Goal: Task Accomplishment & Management: Use online tool/utility

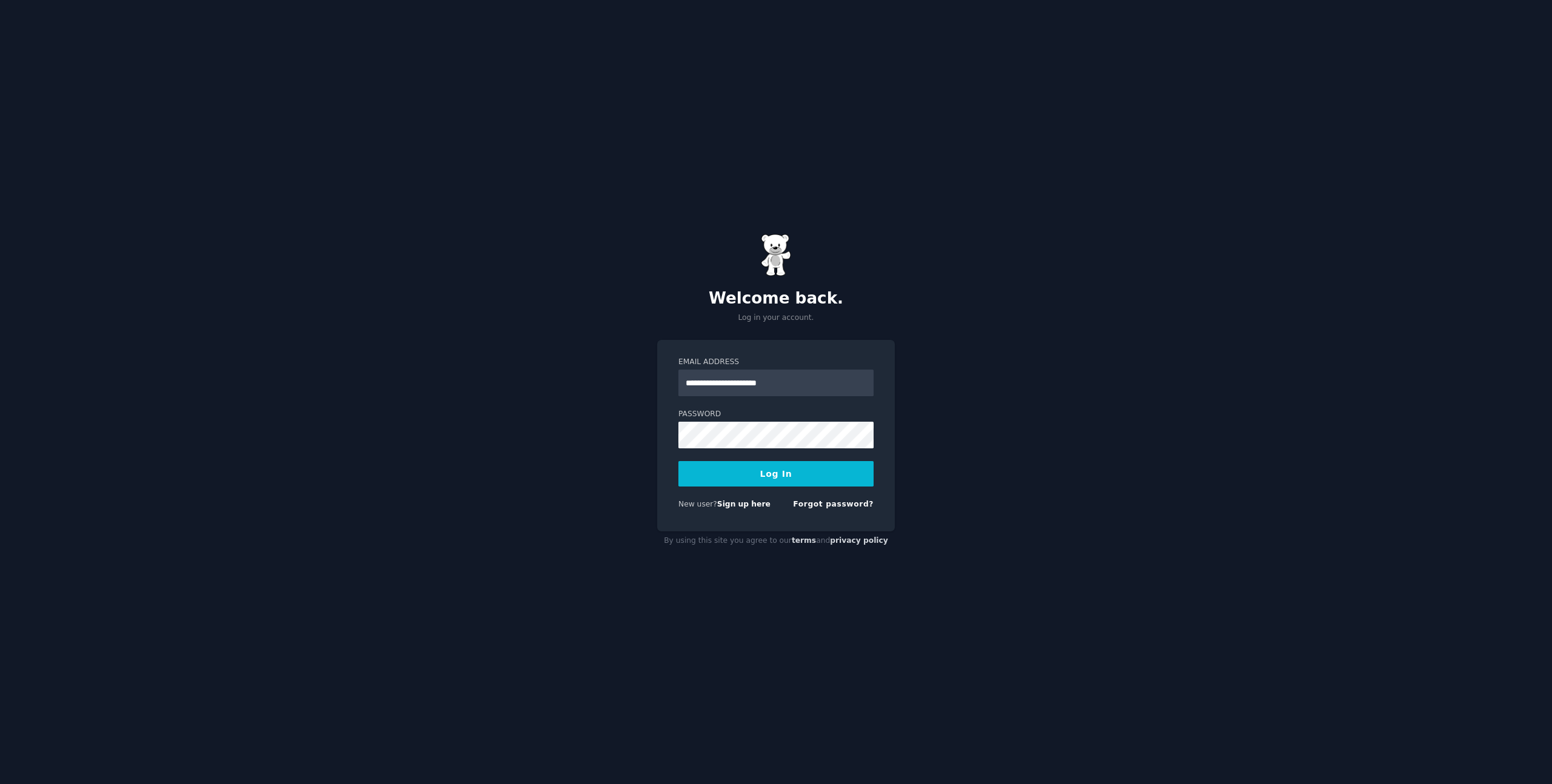
click at [755, 480] on button "Log In" at bounding box center [776, 474] width 195 height 26
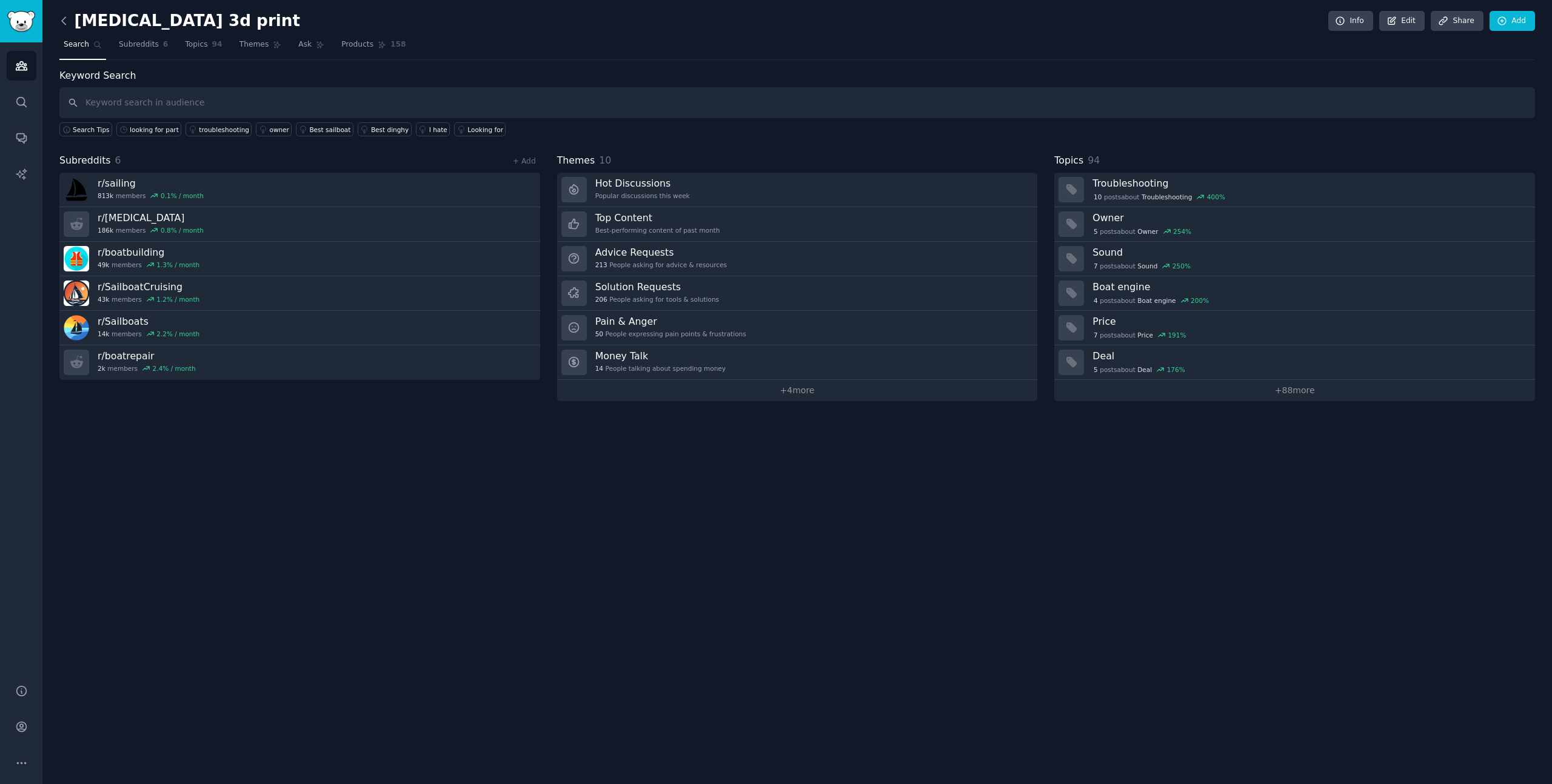
click at [64, 21] on icon at bounding box center [64, 21] width 13 height 13
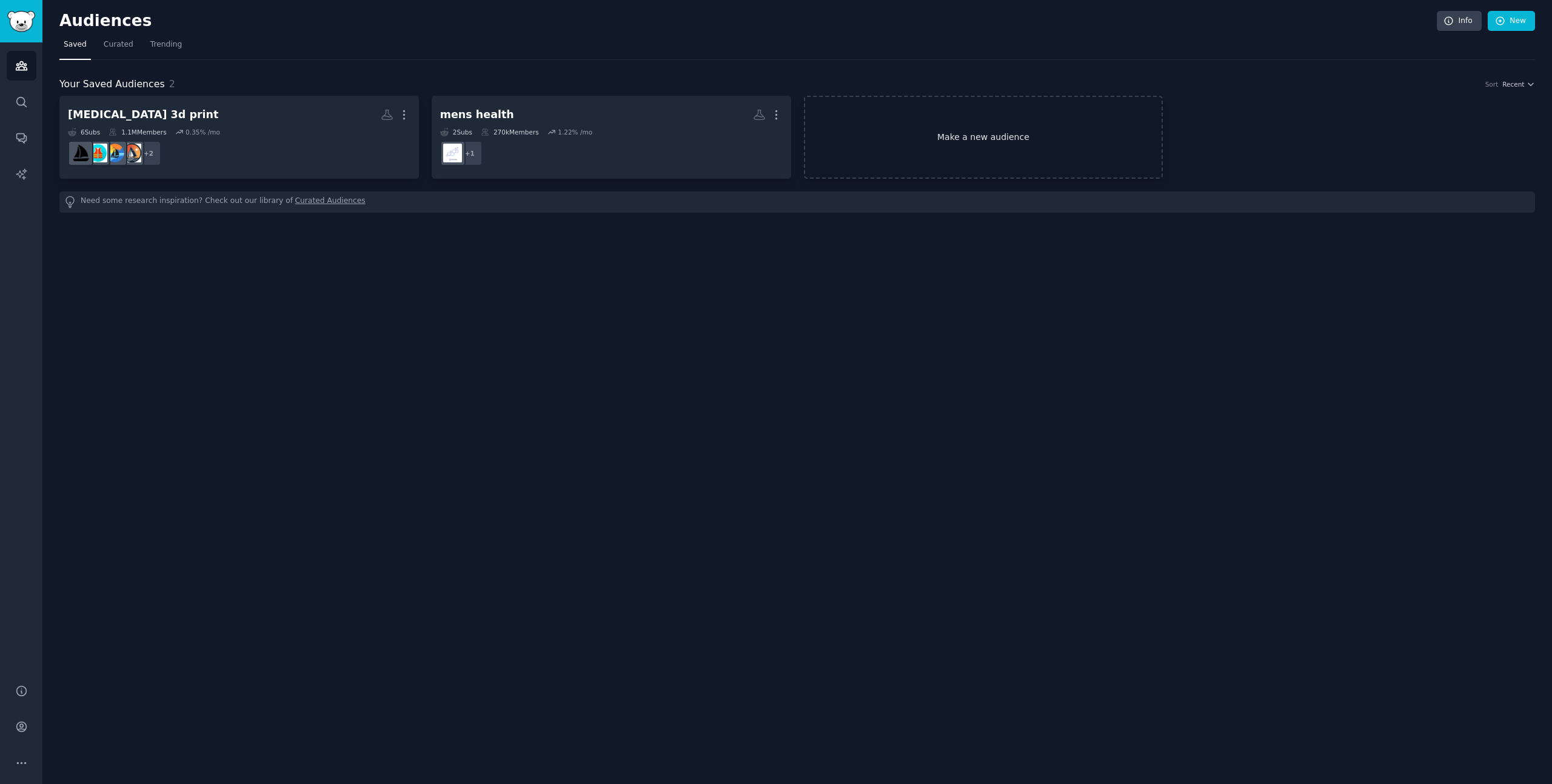
click at [993, 129] on link "Make a new audience" at bounding box center [983, 137] width 359 height 83
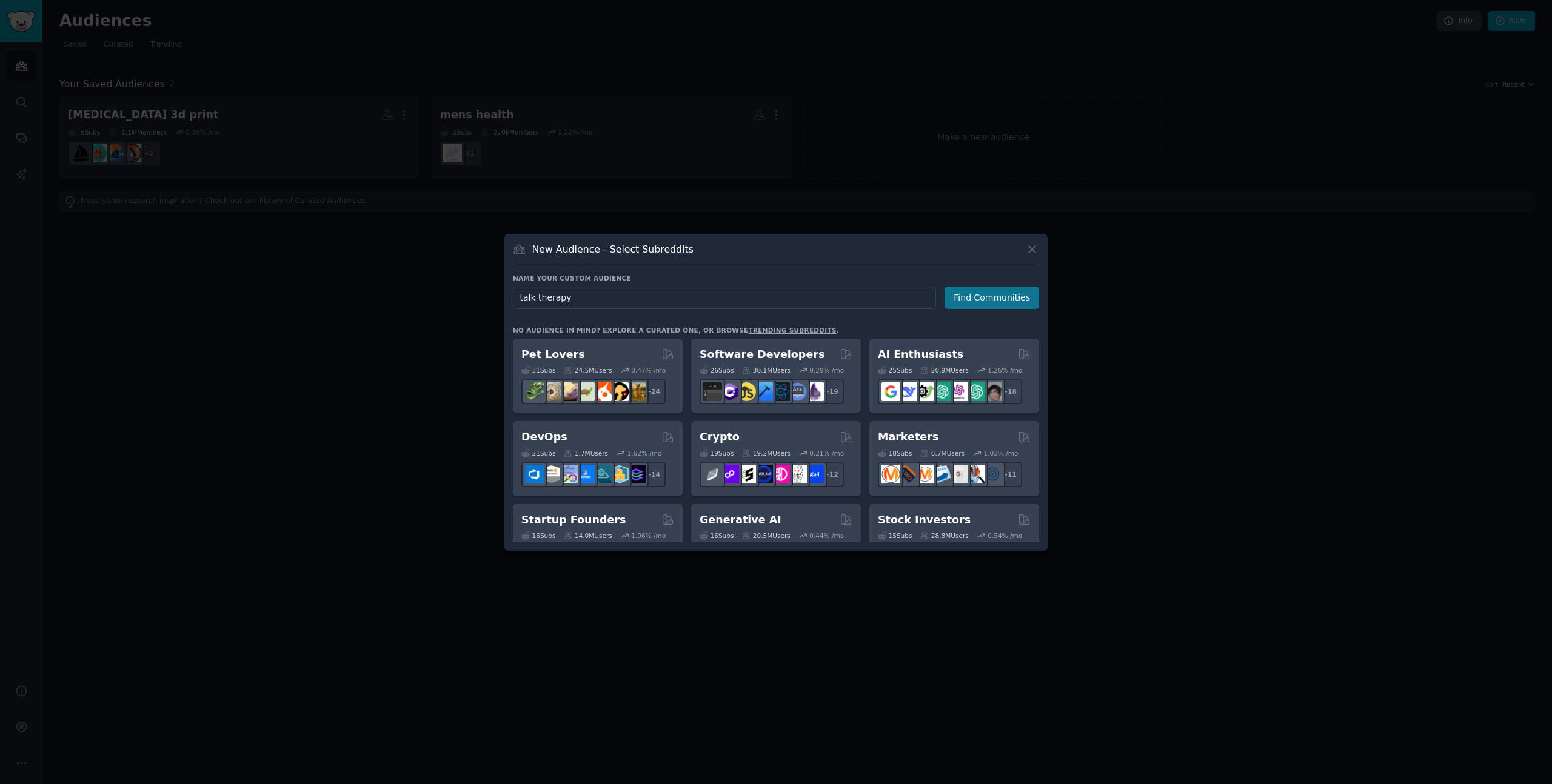
type input "talk therapy"
click at [1011, 300] on button "Find Communities" at bounding box center [991, 298] width 94 height 23
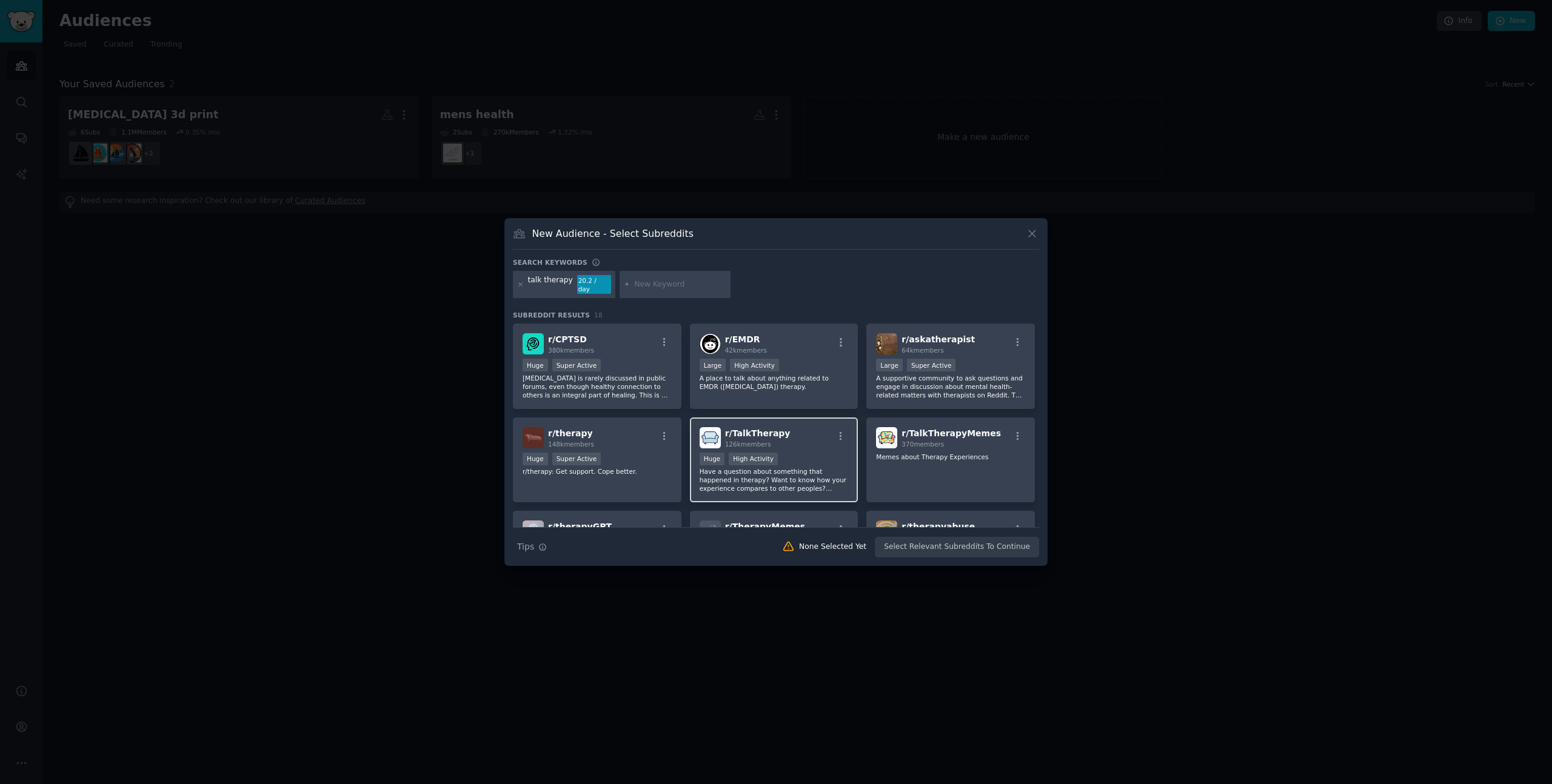
click at [832, 454] on div ">= 80th percentile for submissions / day Huge High Activity" at bounding box center [774, 460] width 149 height 15
click at [619, 472] on div "r/ therapy 148k members Huge Super Active r/therapy: Get support. Cope better." at bounding box center [597, 460] width 168 height 85
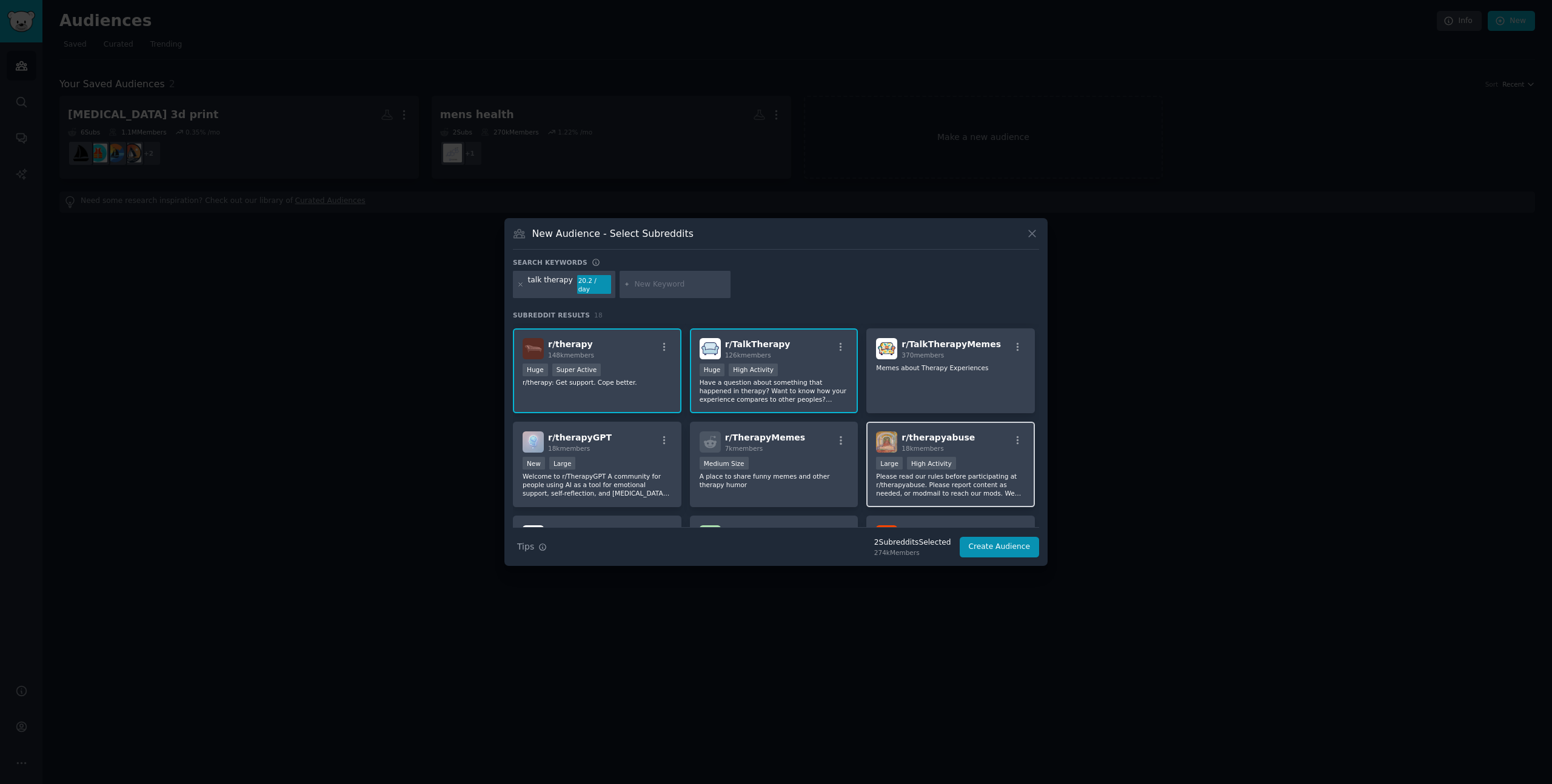
scroll to position [97, 0]
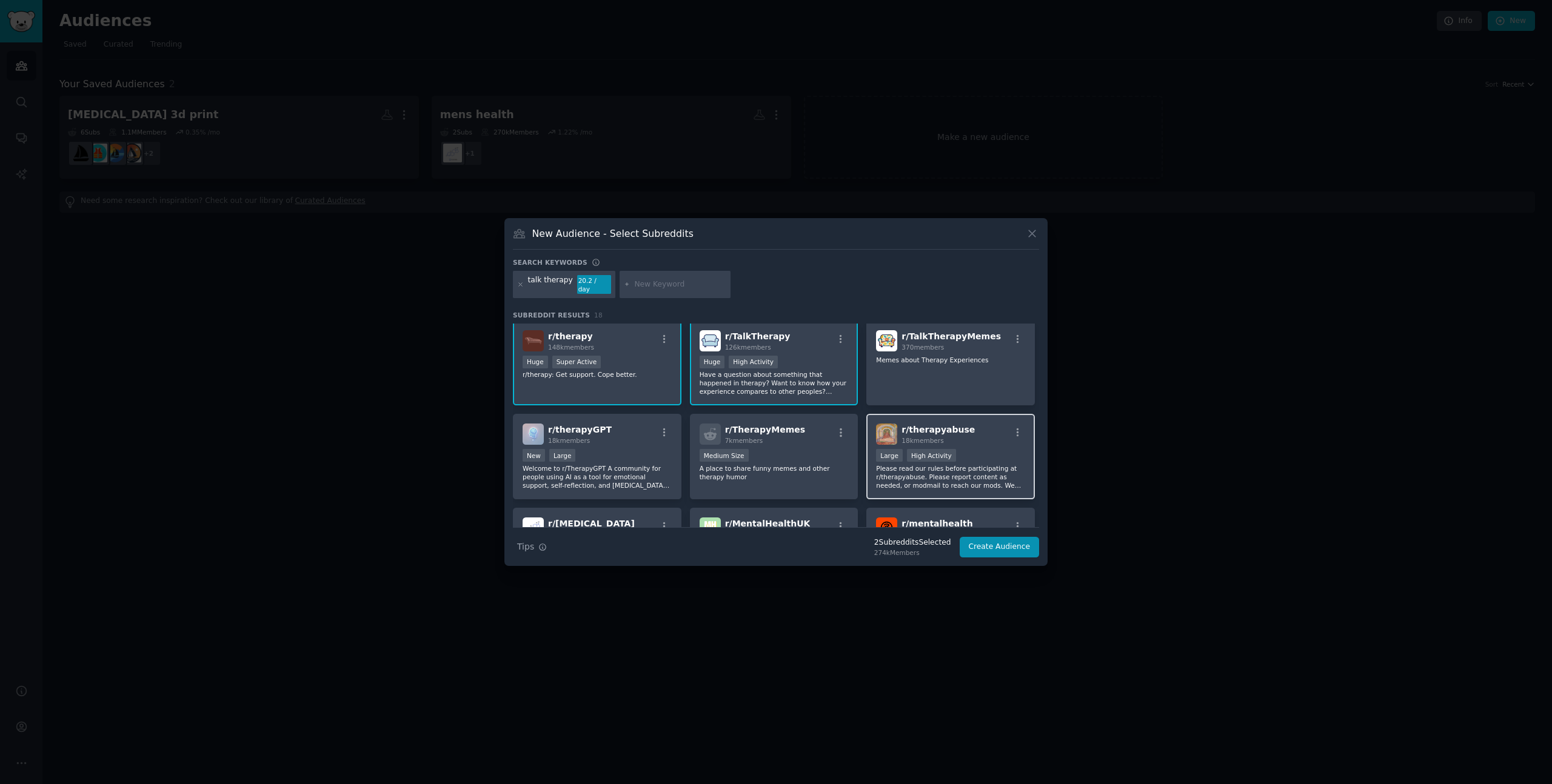
click at [1004, 439] on div "r/ therapyabuse 18k members" at bounding box center [950, 434] width 149 height 21
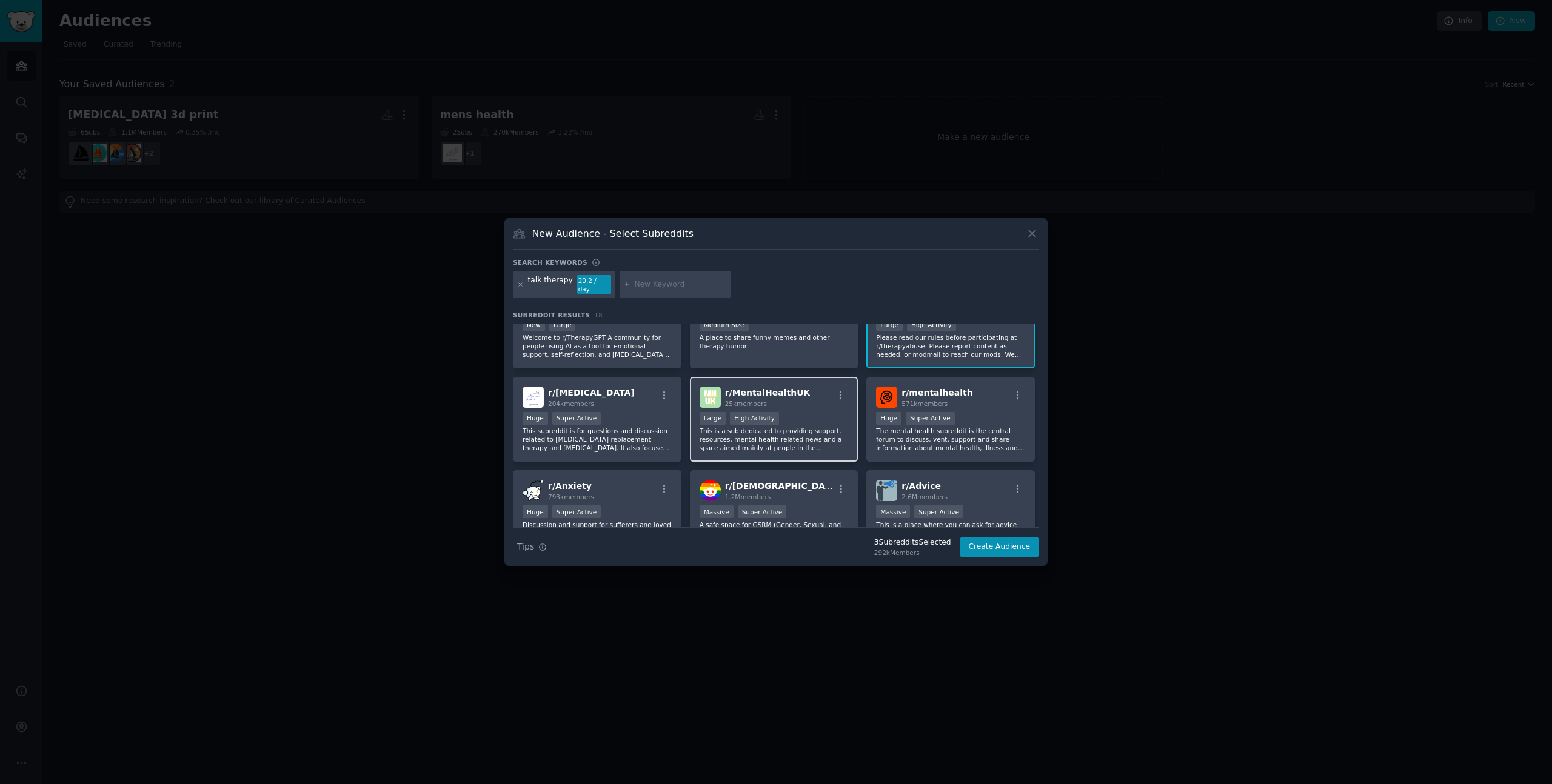
scroll to position [236, 0]
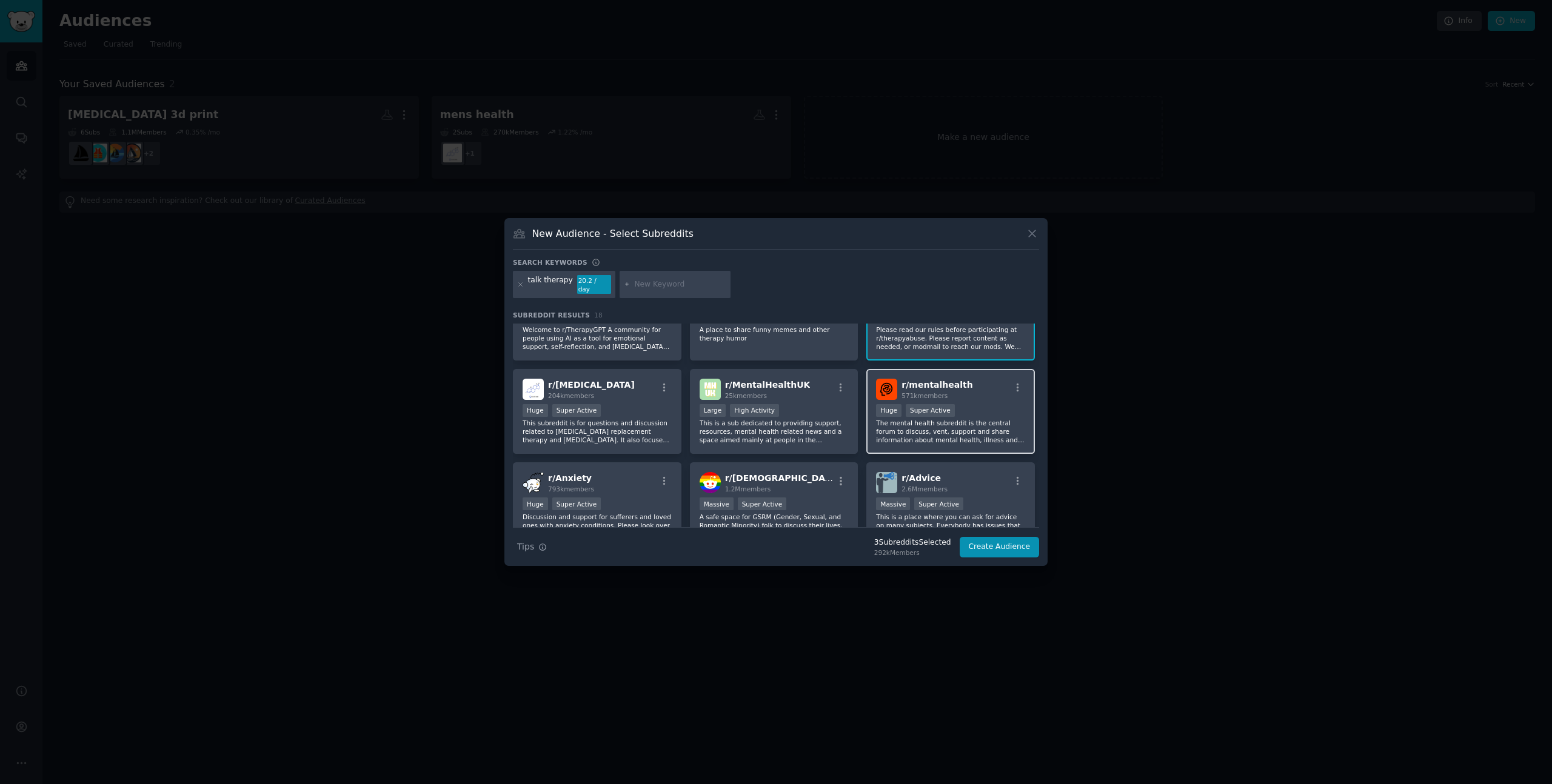
click at [994, 398] on div "r/ mentalhealth 571k members Huge Super Active The mental health subreddit is t…" at bounding box center [950, 411] width 168 height 85
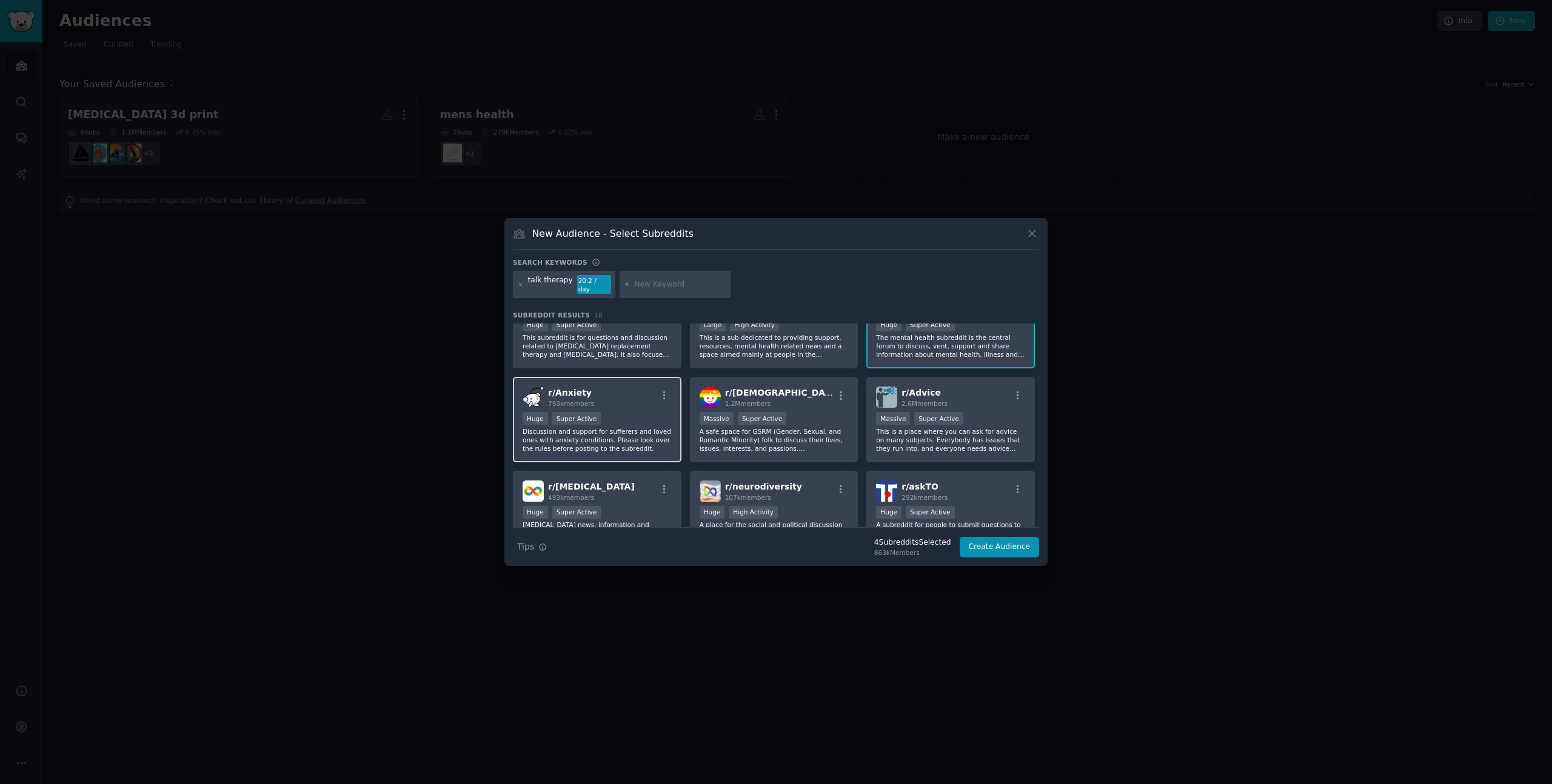
click at [641, 402] on div "r/ Anxiety 793k members" at bounding box center [597, 397] width 149 height 21
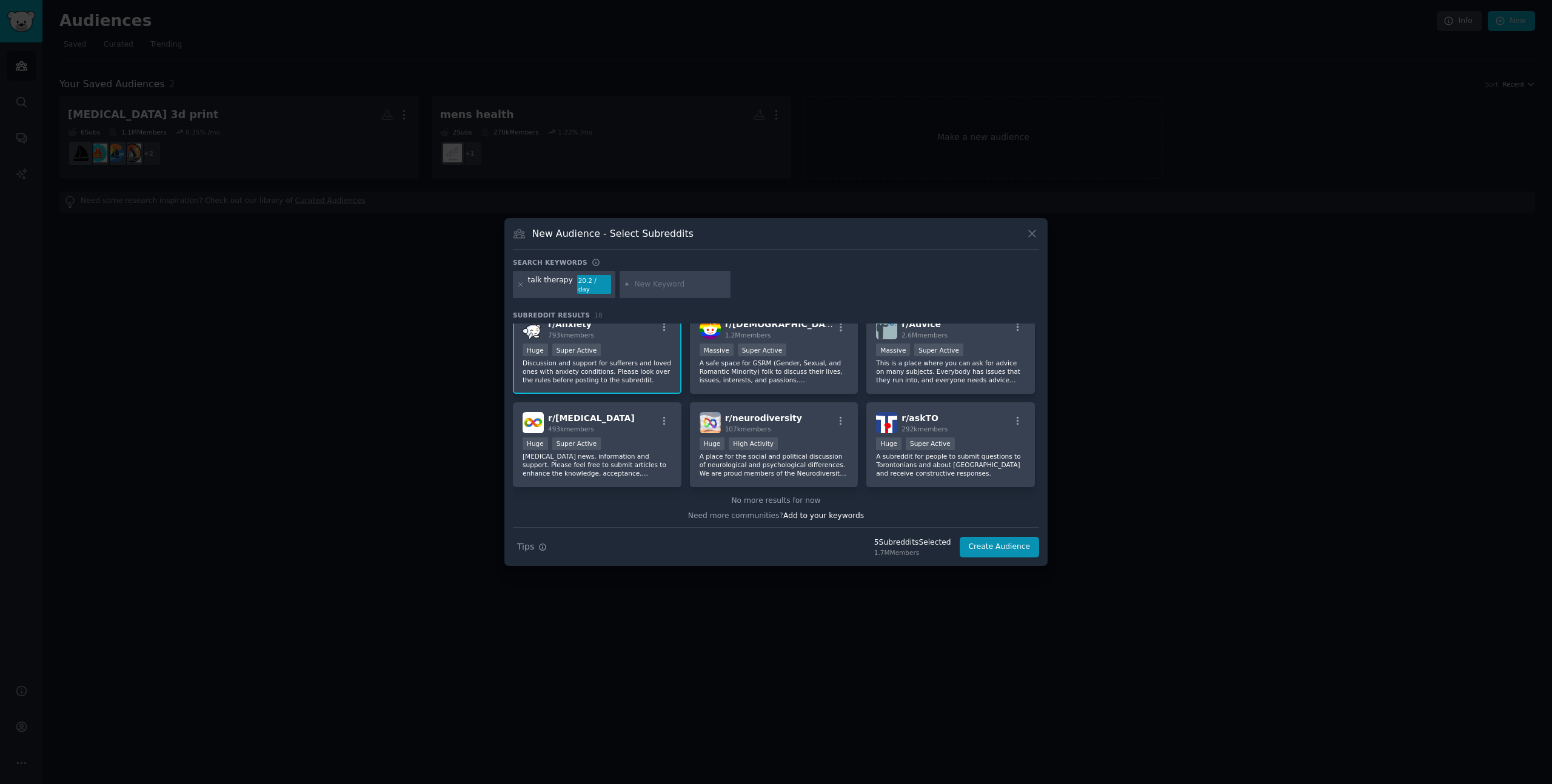
scroll to position [392, 0]
click at [1007, 543] on button "Create Audience" at bounding box center [999, 547] width 80 height 21
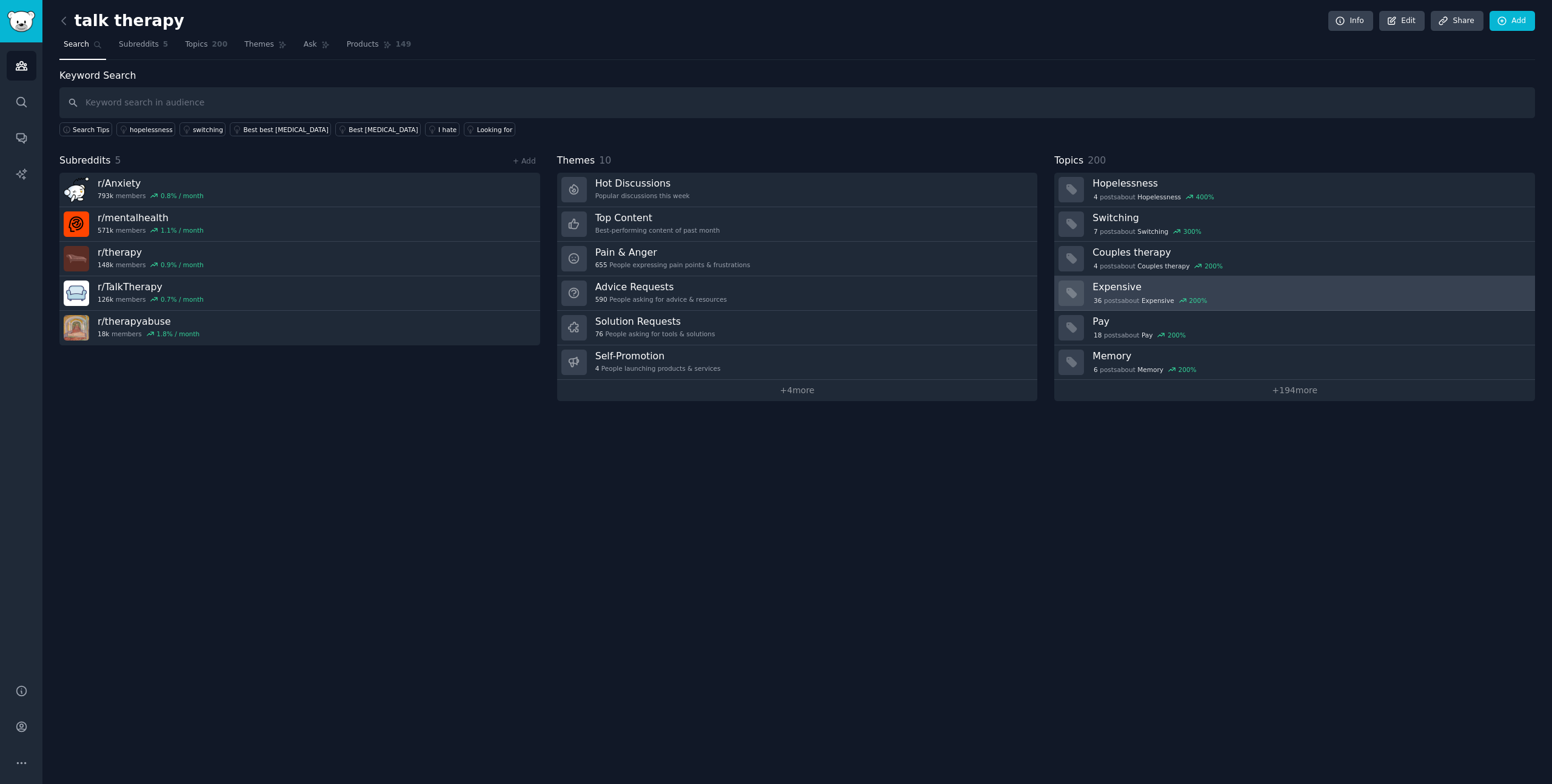
click at [1277, 295] on div "36 post s about Expensive 200 %" at bounding box center [1309, 301] width 434 height 11
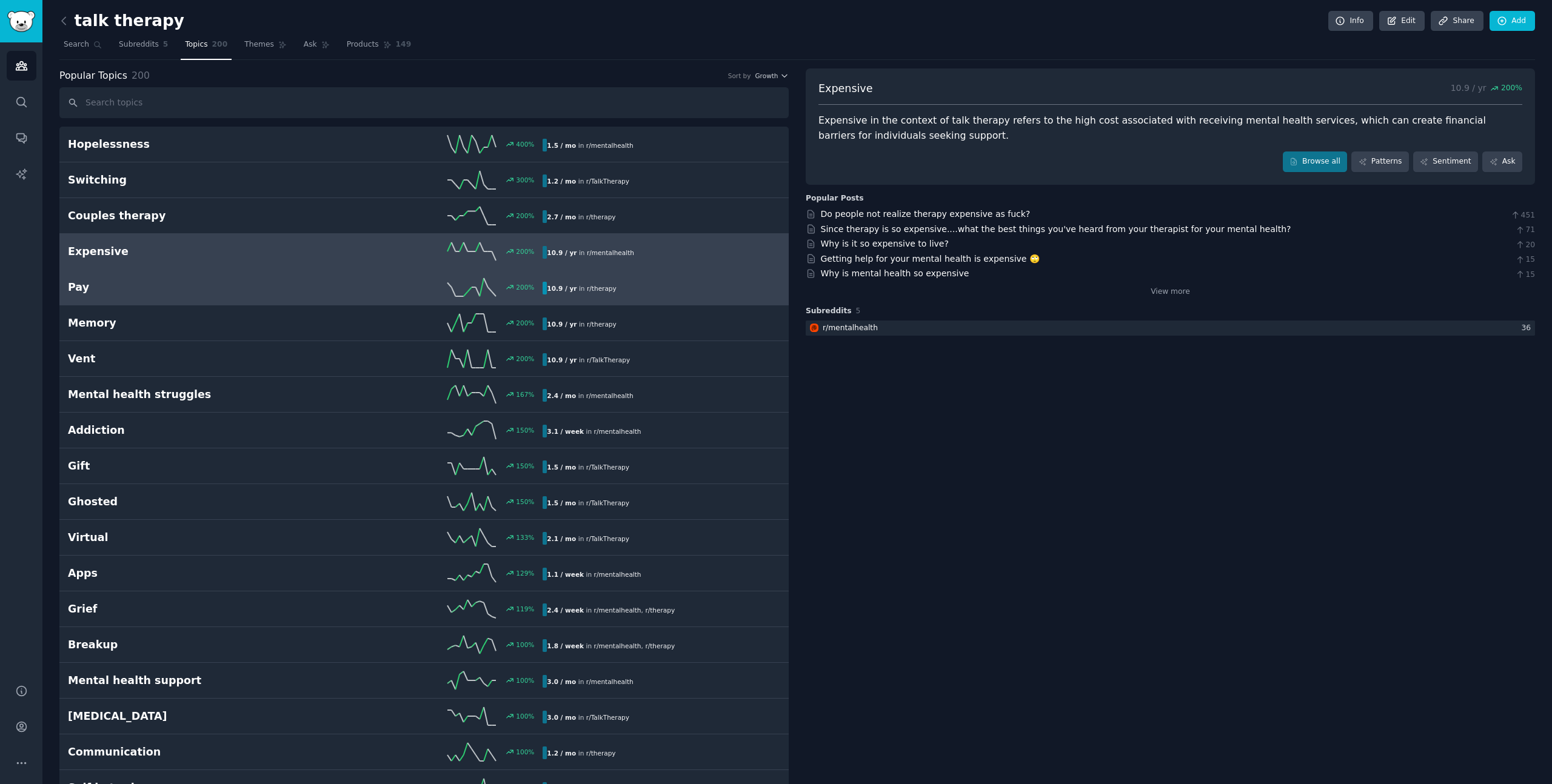
click at [692, 282] on div "10.9 / yr in r/ therapy" at bounding box center [657, 288] width 230 height 13
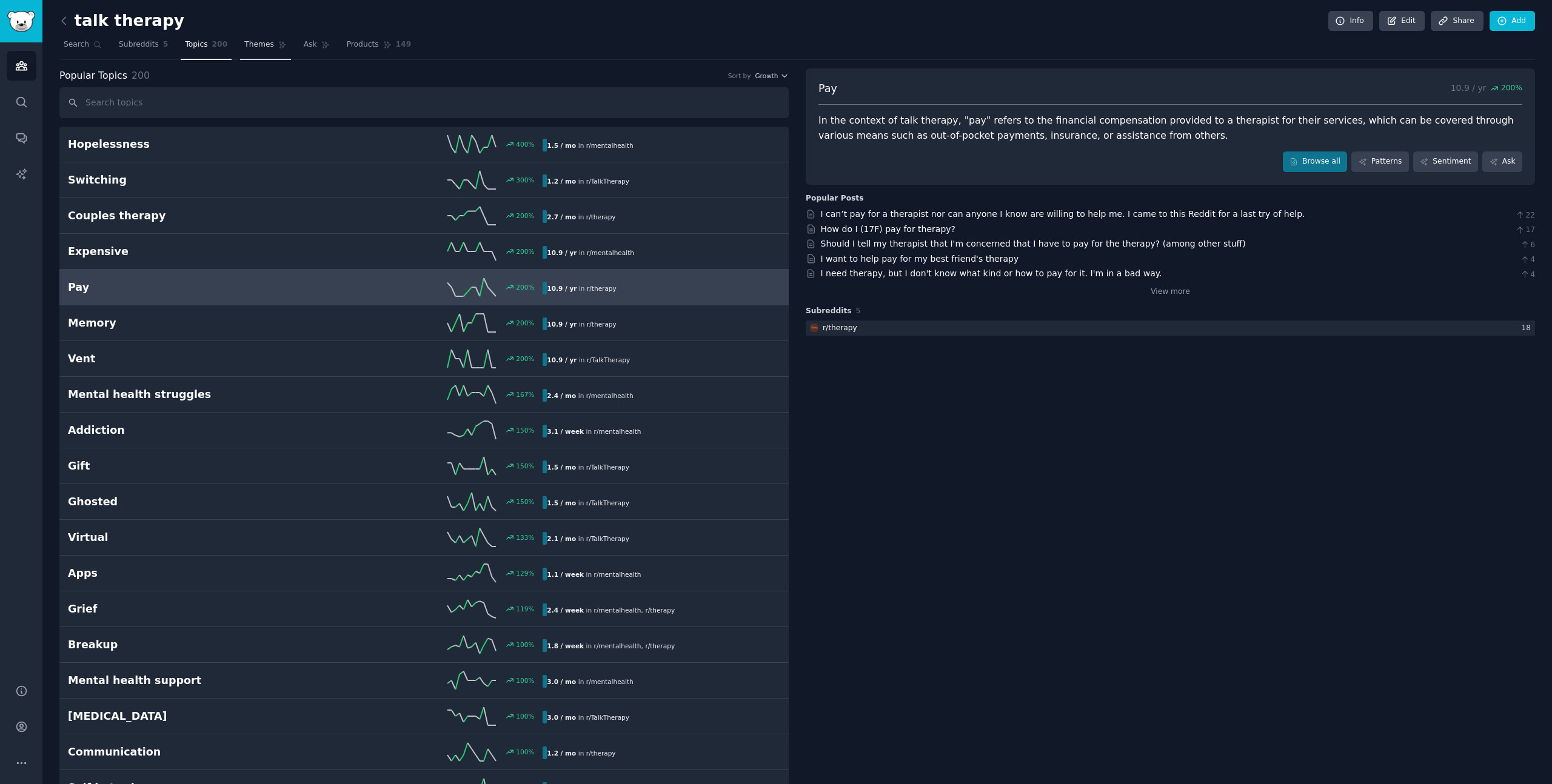
click at [267, 52] on link "Themes" at bounding box center [265, 47] width 51 height 25
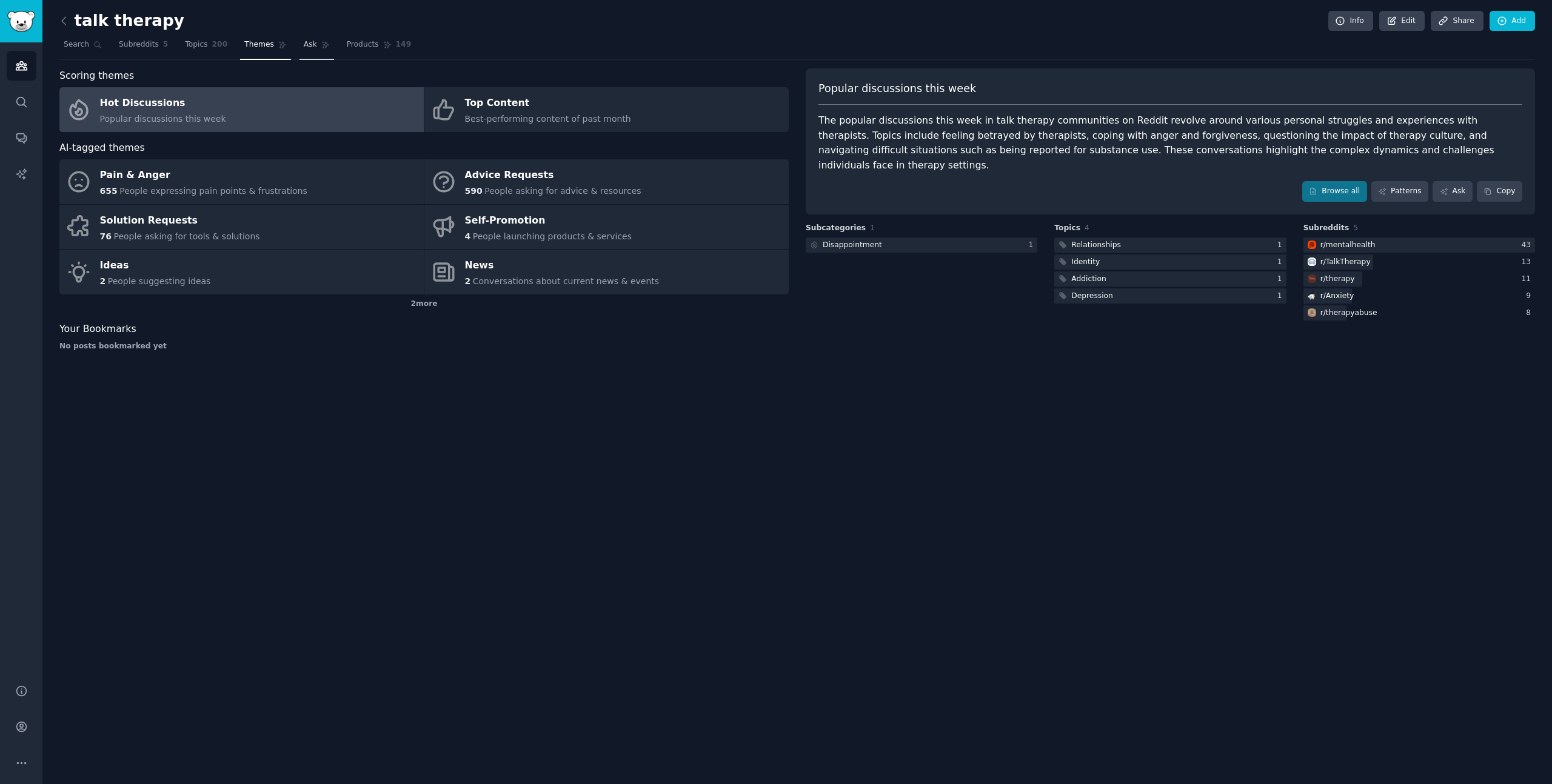
click at [316, 45] on link "Ask" at bounding box center [317, 47] width 35 height 25
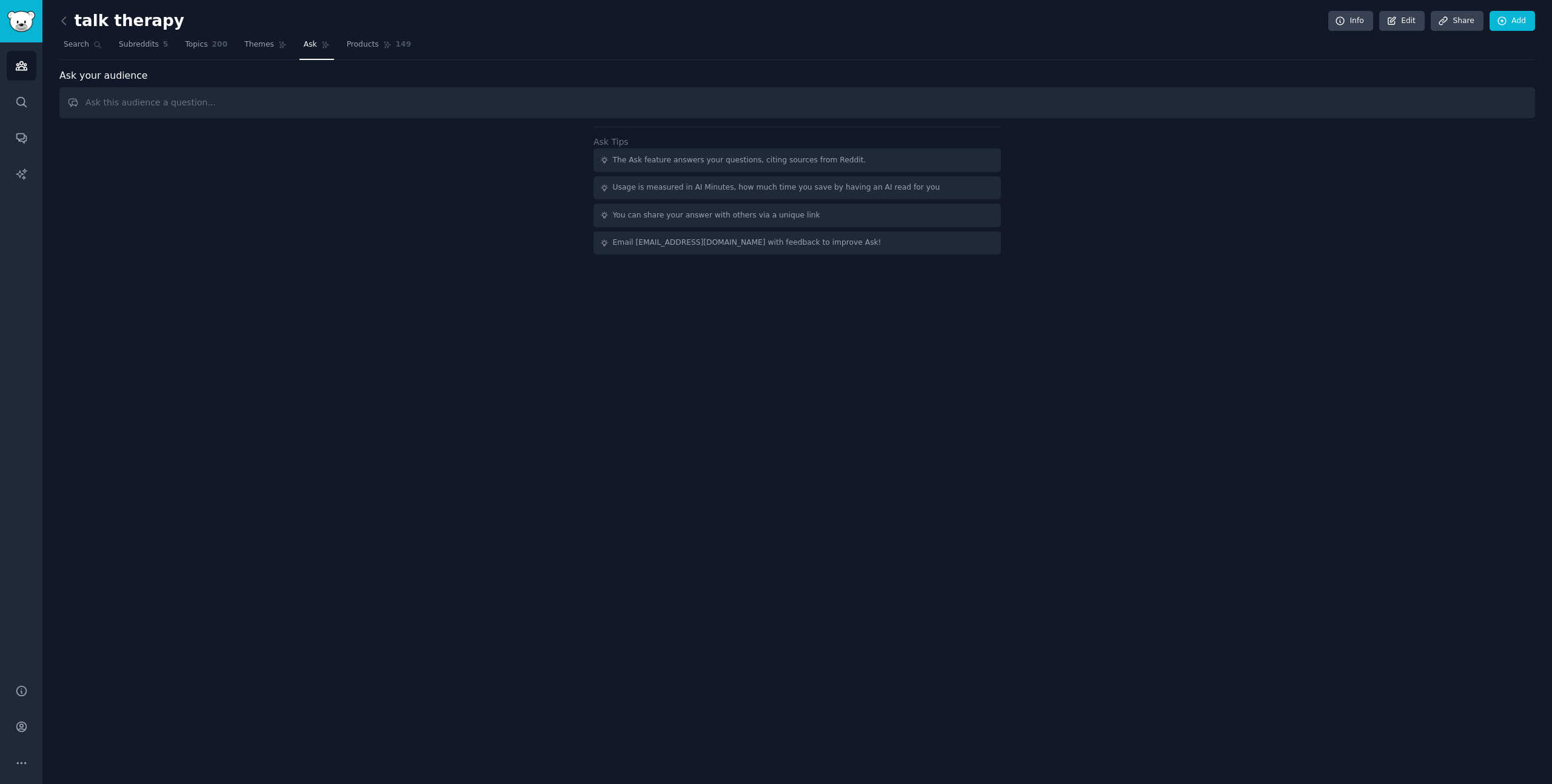
click at [197, 109] on input "text" at bounding box center [797, 102] width 1475 height 31
click at [478, 103] on input "how many people find it difficult to find a therapist that takes insurance" at bounding box center [797, 102] width 1475 height 31
click at [888, 109] on input "how many people find it difficult to find a therapist that takes insurance" at bounding box center [797, 102] width 1475 height 31
type input "how many people find it difficult to find a therapist that takes insurance"
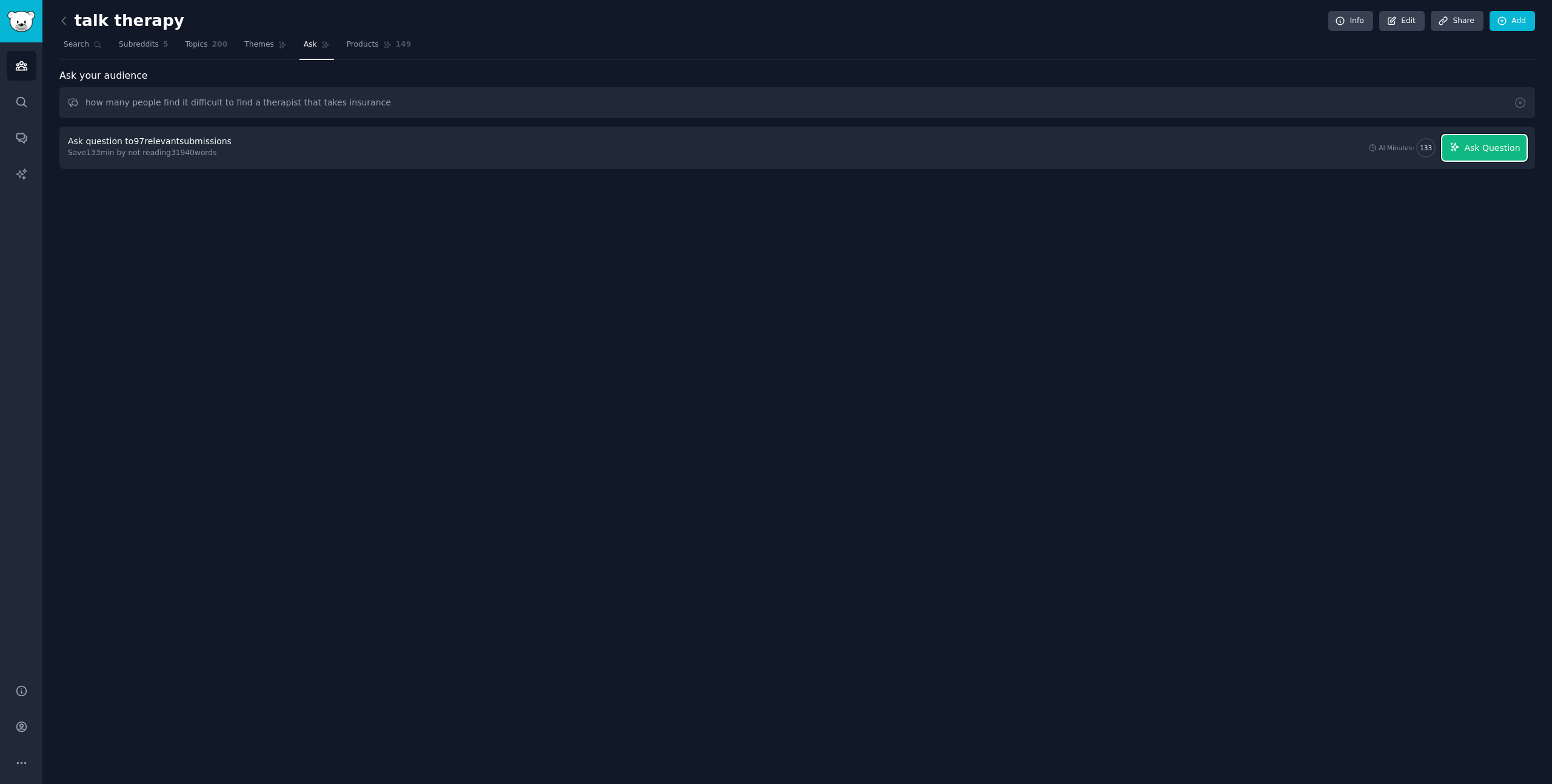
click at [1484, 142] on span "Ask Question" at bounding box center [1492, 148] width 56 height 13
